Goal: Information Seeking & Learning: Learn about a topic

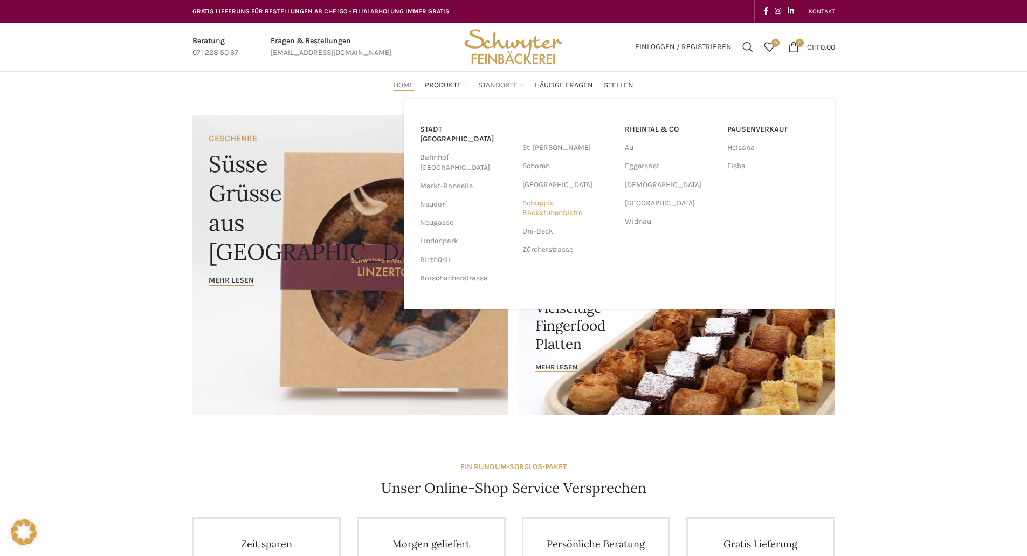
click at [530, 211] on link "Schuppis Backstubenbistro" at bounding box center [568, 208] width 92 height 28
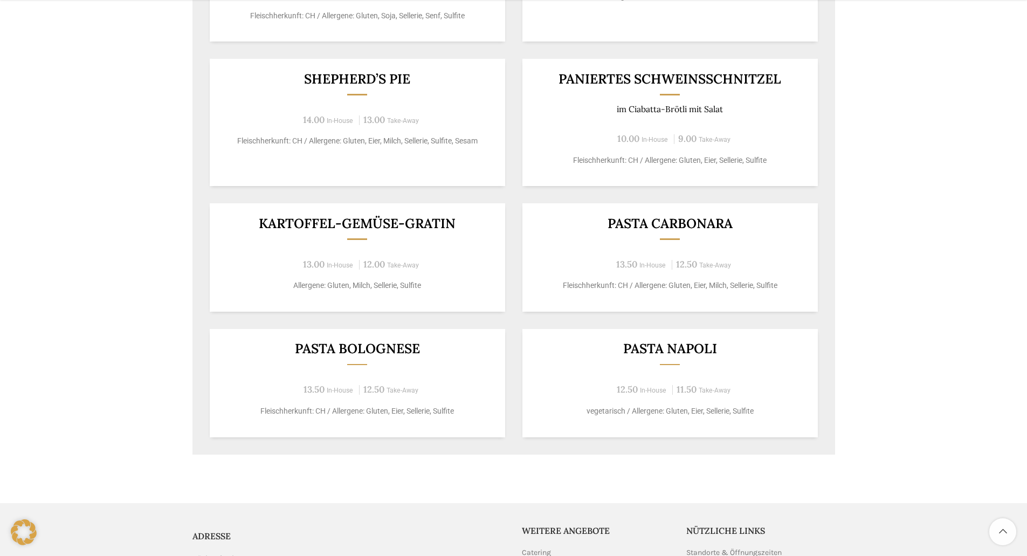
scroll to position [539, 0]
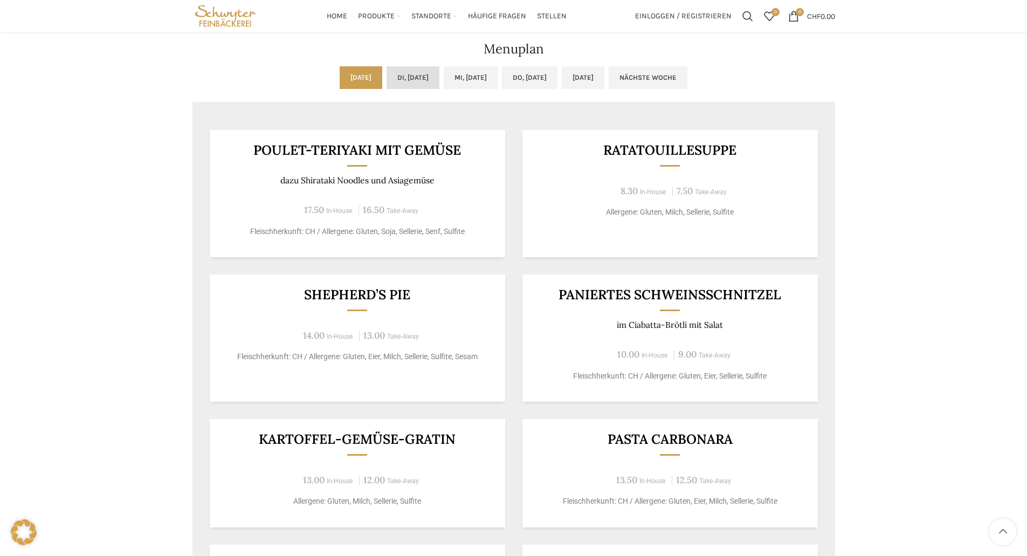
click at [411, 78] on link "Di, [DATE]" at bounding box center [413, 77] width 53 height 23
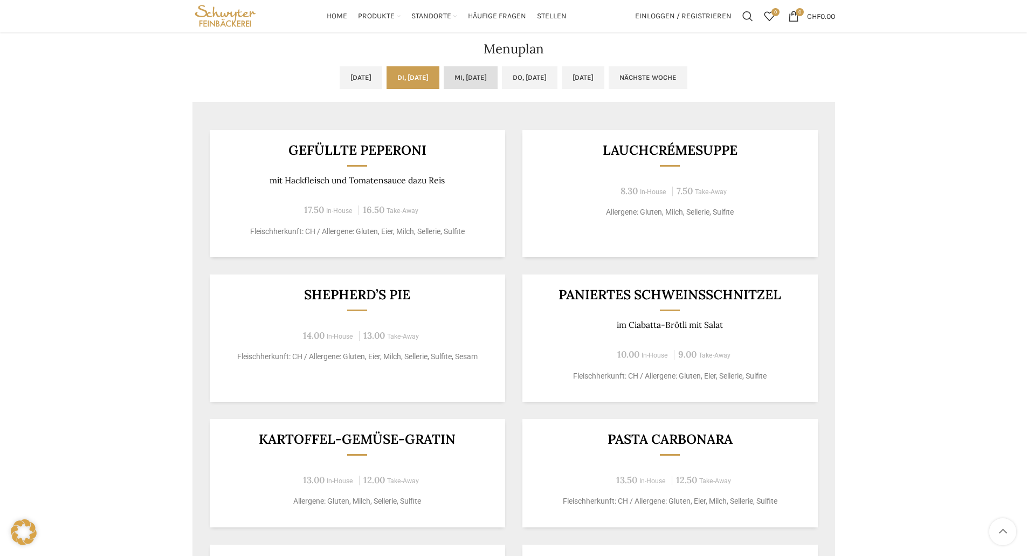
click at [460, 78] on link "Mi, [DATE]" at bounding box center [471, 77] width 54 height 23
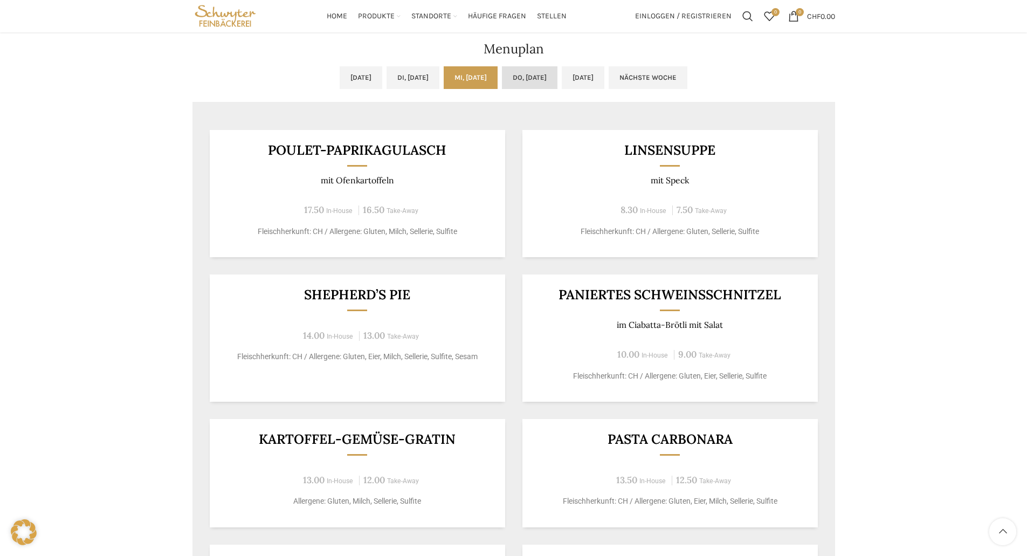
click at [553, 78] on link "Do, [DATE]" at bounding box center [530, 77] width 56 height 23
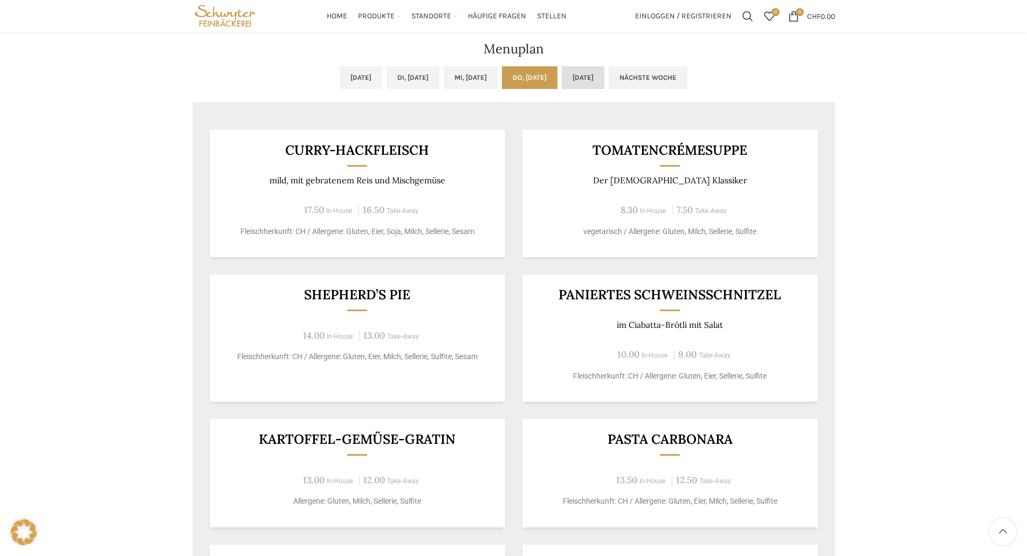
click at [604, 78] on link "[DATE]" at bounding box center [583, 77] width 43 height 23
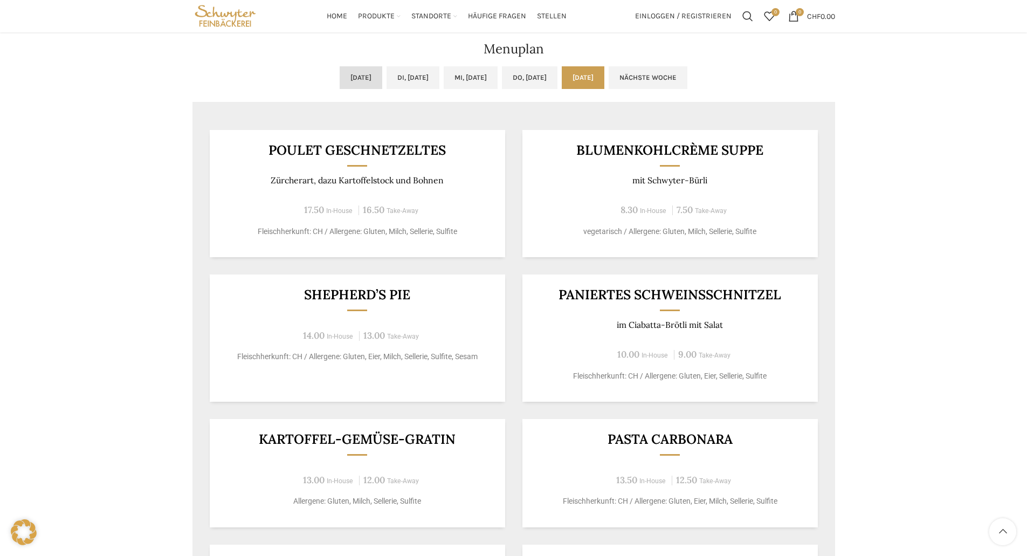
click at [340, 83] on link "[DATE]" at bounding box center [361, 77] width 43 height 23
